Goal: Task Accomplishment & Management: Use online tool/utility

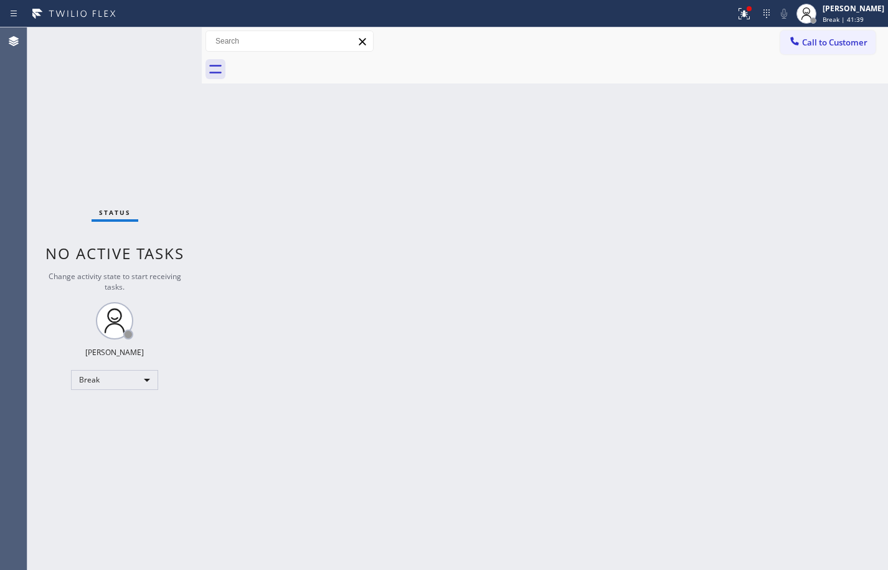
click at [653, 520] on div "Back to Dashboard Change Sender ID Customers Technicians Select a contact Outbo…" at bounding box center [545, 298] width 686 height 542
click at [573, 400] on div "Back to Dashboard Change Sender ID Customers Technicians Select a contact Outbo…" at bounding box center [545, 298] width 686 height 542
click at [842, 20] on span "Break | 59:34" at bounding box center [842, 19] width 41 height 9
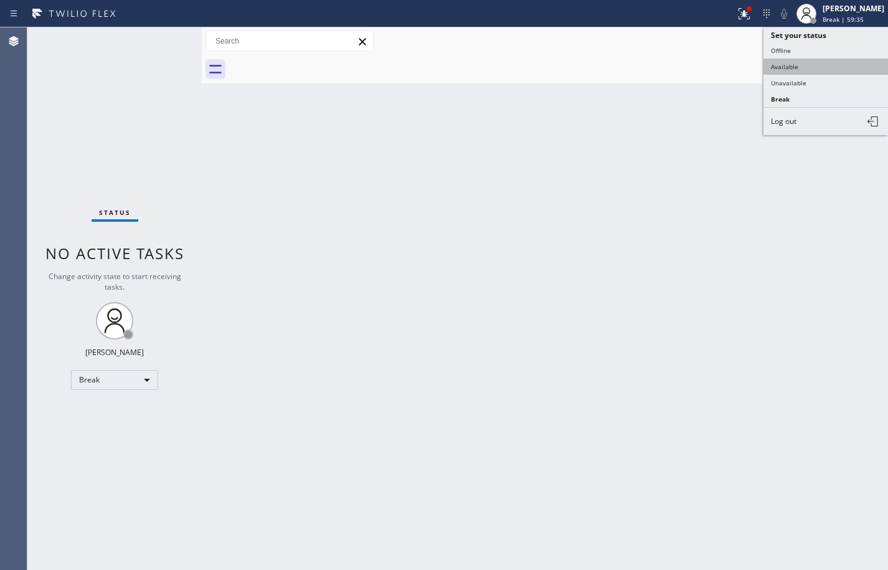
click at [845, 61] on button "Available" at bounding box center [825, 67] width 124 height 16
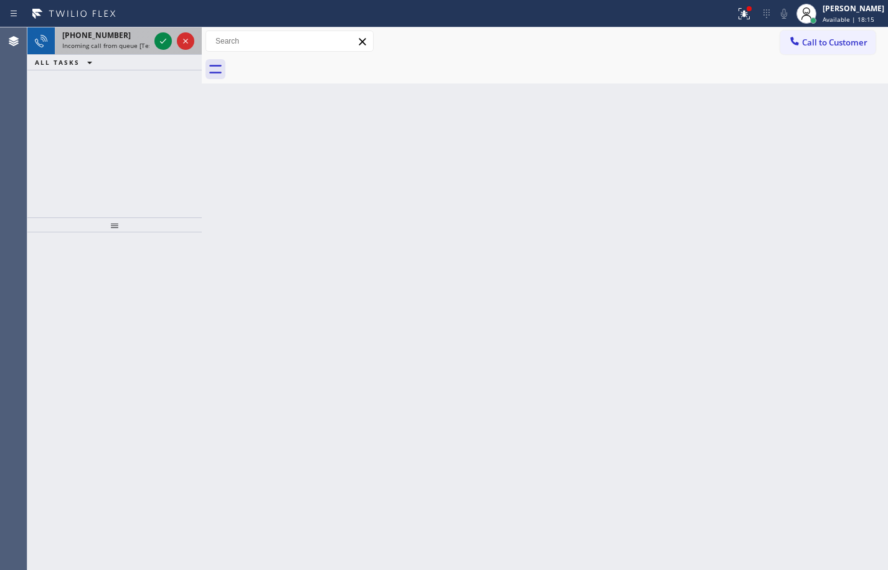
click at [113, 35] on span "[PHONE_NUMBER]" at bounding box center [96, 35] width 68 height 11
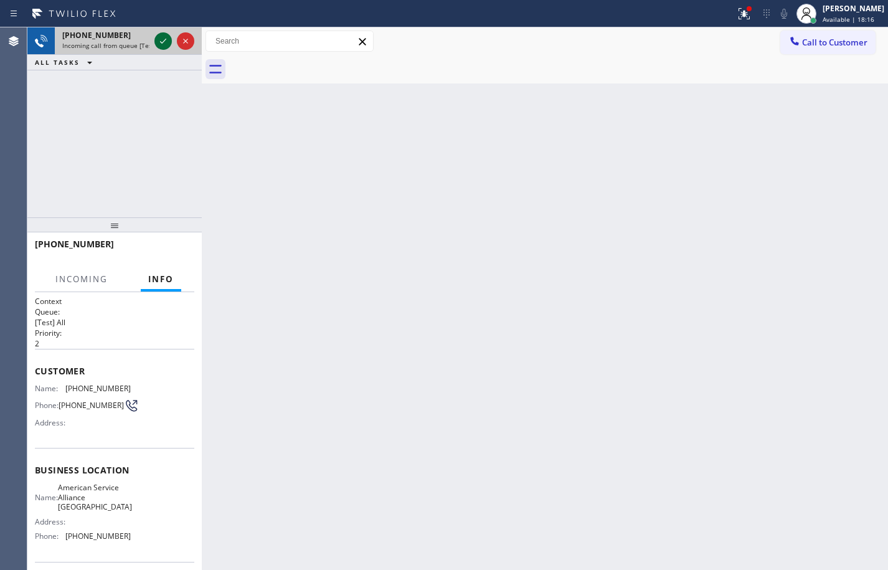
click at [162, 43] on icon at bounding box center [163, 41] width 6 height 5
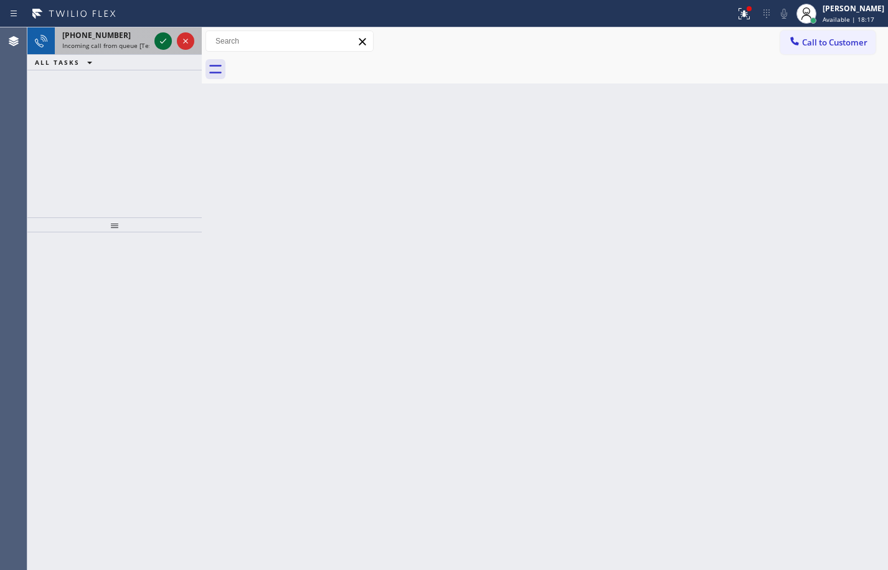
click at [164, 47] on icon at bounding box center [163, 41] width 15 height 15
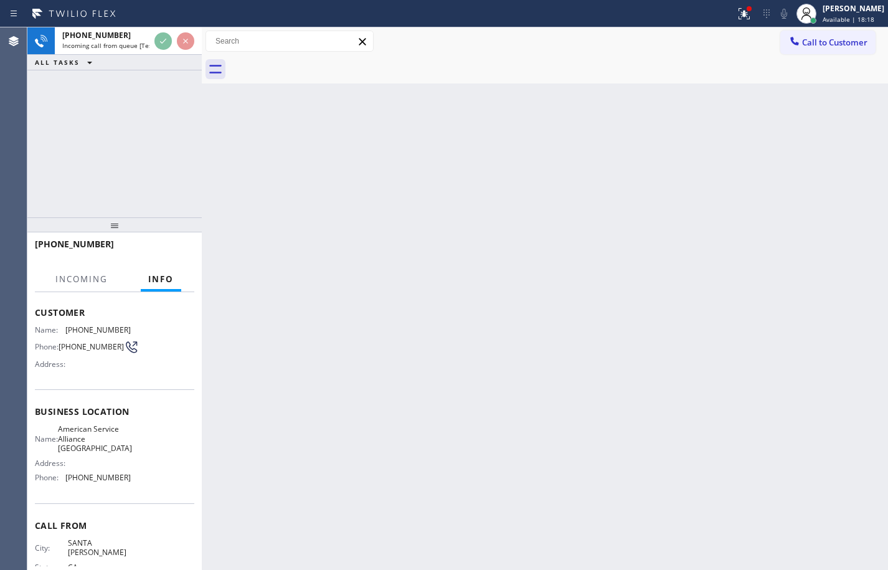
scroll to position [94, 0]
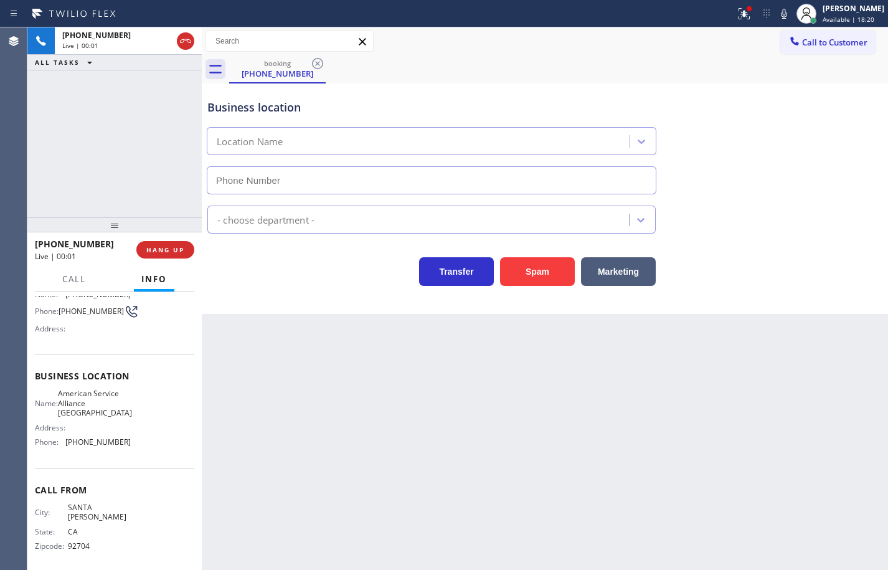
type input "[PHONE_NUMBER]"
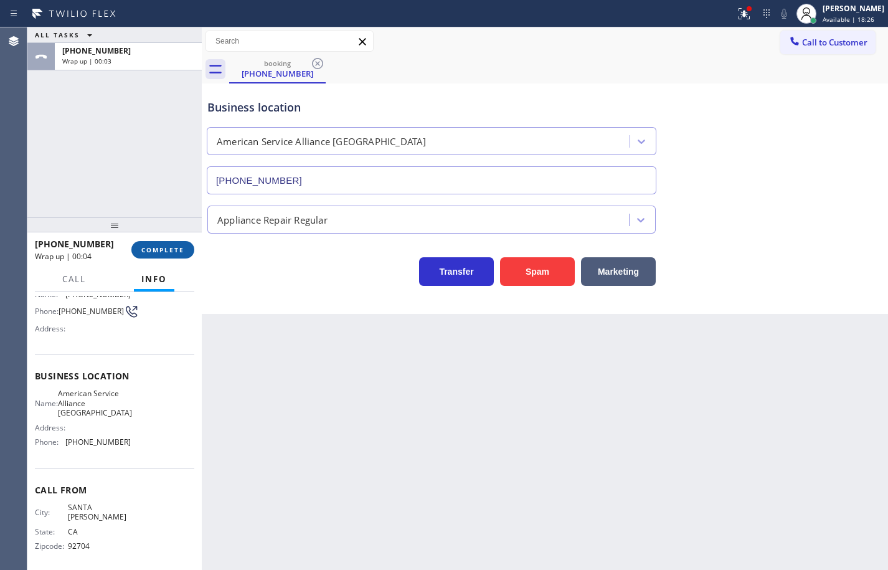
click at [177, 248] on span "COMPLETE" at bounding box center [162, 249] width 43 height 9
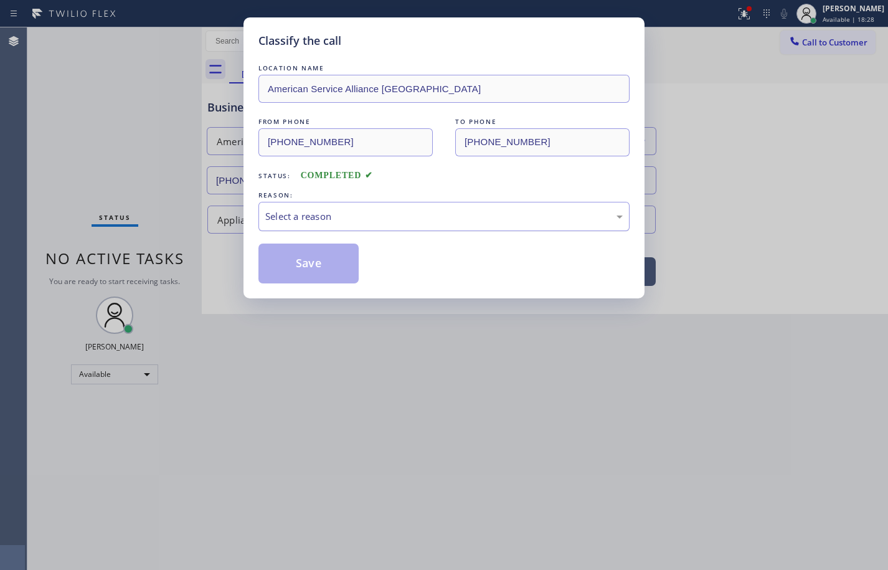
click at [349, 210] on div "Select a reason" at bounding box center [443, 216] width 357 height 14
click at [324, 253] on button "Save" at bounding box center [308, 263] width 100 height 40
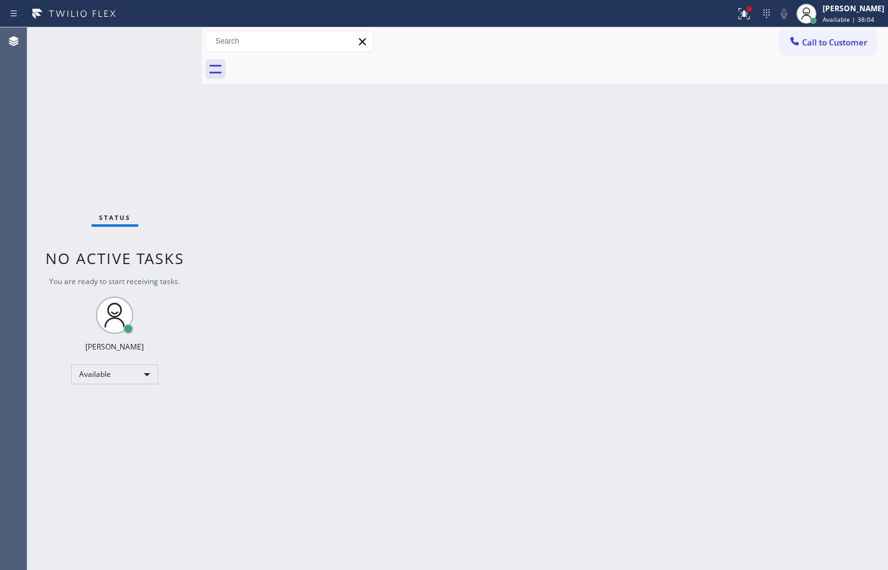
drag, startPoint x: 885, startPoint y: 21, endPoint x: 870, endPoint y: 42, distance: 25.0
click at [884, 21] on div "[PERSON_NAME] Available | 38:04" at bounding box center [854, 13] width 68 height 22
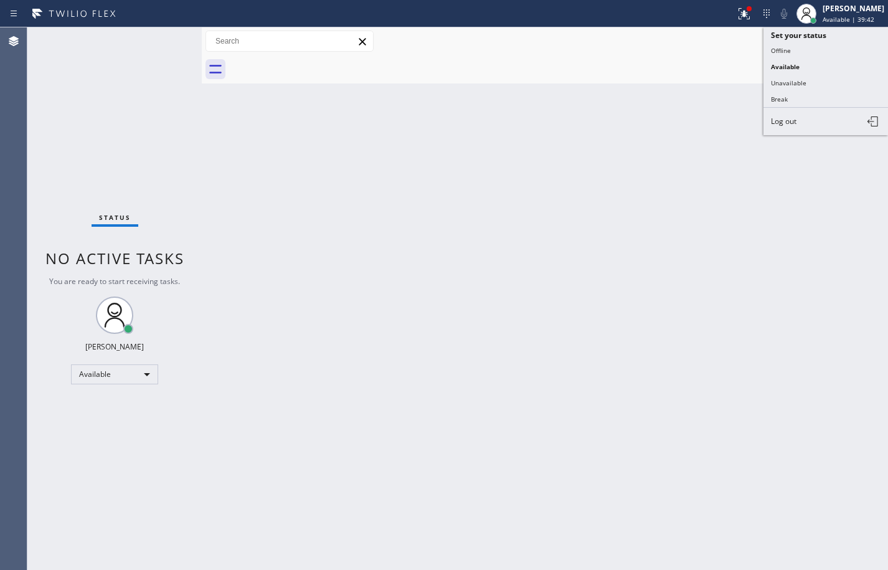
click at [690, 156] on div "Back to Dashboard Change Sender ID Customers Technicians Select a contact Outbo…" at bounding box center [545, 298] width 686 height 542
